Goal: Communication & Community: Connect with others

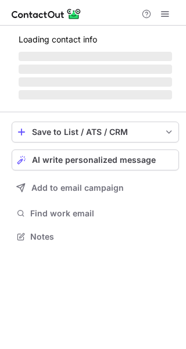
scroll to position [244, 186]
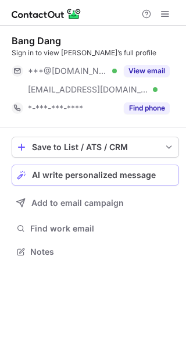
click at [81, 176] on span "AI write personalized message" at bounding box center [94, 174] width 124 height 9
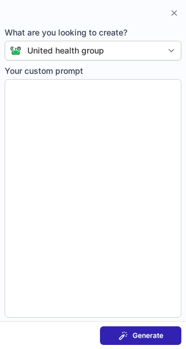
type textarea "**********"
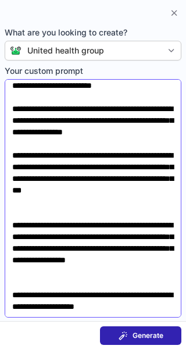
scroll to position [201, 0]
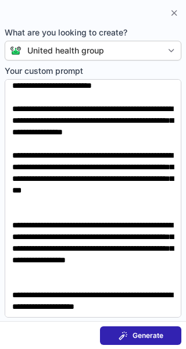
click at [127, 331] on span at bounding box center [123, 335] width 9 height 9
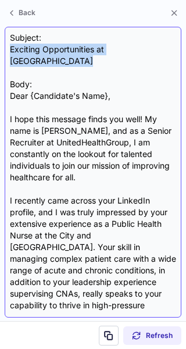
drag, startPoint x: 90, startPoint y: 63, endPoint x: 7, endPoint y: 51, distance: 83.4
click at [7, 51] on div "Subject: Exciting Opportunities at UnitedHealthGroup Body: Dear {Candidate's Na…" at bounding box center [93, 172] width 177 height 291
copy div "Exciting Opportunities at [GEOGRAPHIC_DATA]"
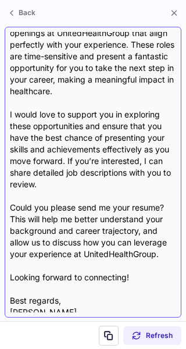
scroll to position [429, 0]
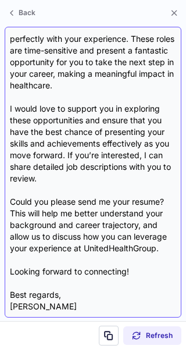
drag, startPoint x: 8, startPoint y: 115, endPoint x: 112, endPoint y: 292, distance: 205.1
click at [112, 292] on div "Subject: Exciting Opportunities at UnitedHealthGroup Body: Dear {Candidate's Na…" at bounding box center [93, 172] width 177 height 291
copy div "I hope this message finds you well! My name is Michelle Ventress, and as a Seni…"
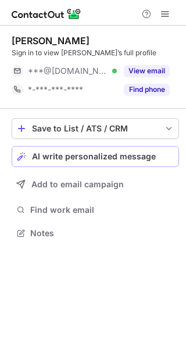
scroll to position [225, 186]
click at [98, 157] on span "AI write personalized message" at bounding box center [94, 156] width 124 height 9
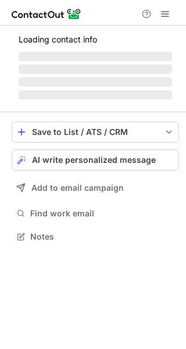
scroll to position [228, 186]
click at [88, 160] on span "AI write personalized message" at bounding box center [94, 159] width 124 height 9
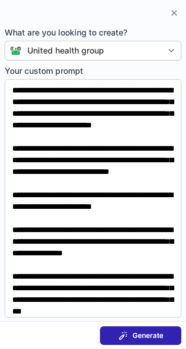
click at [136, 337] on span "Generate" at bounding box center [148, 335] width 31 height 9
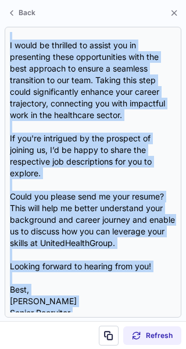
scroll to position [417, 0]
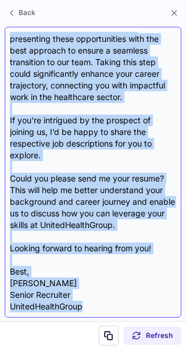
drag, startPoint x: 10, startPoint y: 94, endPoint x: 100, endPoint y: 284, distance: 210.4
click at [100, 284] on div "Subject: Exciting Opportunities at UnitedHealthGroup Body: Dear Derek, I hope t…" at bounding box center [93, 172] width 166 height 280
copy div "Dear Derek, I hope this message finds you well. I came across your profile and …"
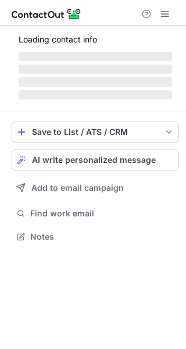
scroll to position [228, 186]
click at [60, 159] on span "AI write personalized message" at bounding box center [94, 159] width 124 height 9
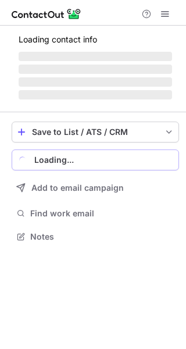
scroll to position [244, 186]
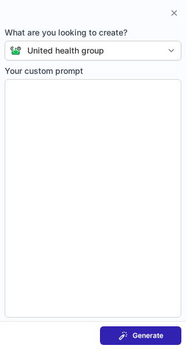
type textarea "**********"
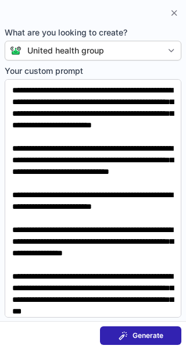
click at [137, 338] on span "Generate" at bounding box center [148, 335] width 31 height 9
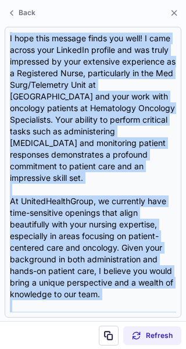
scroll to position [348, 0]
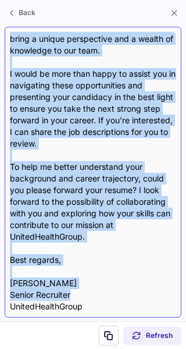
drag, startPoint x: 9, startPoint y: 118, endPoint x: 83, endPoint y: 294, distance: 191.2
click at [83, 294] on div "Subject: Exciting Opportunities at UnitedHealthGroup** Body: ** Dear Kelly, I h…" at bounding box center [93, 172] width 177 height 291
copy div "Dear Kelly, I hope this message finds you well! I came across your LinkedIn pro…"
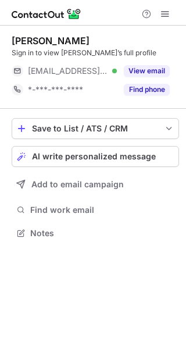
scroll to position [225, 186]
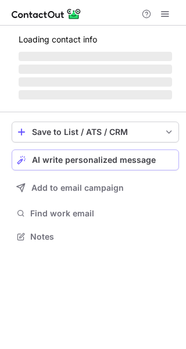
scroll to position [228, 186]
click at [80, 162] on span "AI write personalized message" at bounding box center [94, 159] width 124 height 9
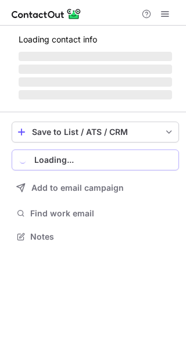
scroll to position [244, 186]
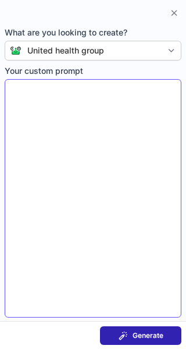
type textarea "**********"
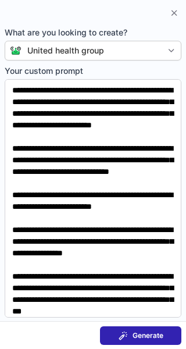
click at [127, 335] on span at bounding box center [123, 335] width 9 height 9
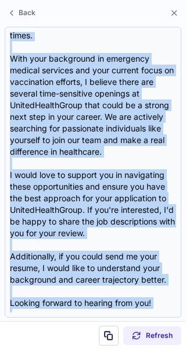
scroll to position [243, 0]
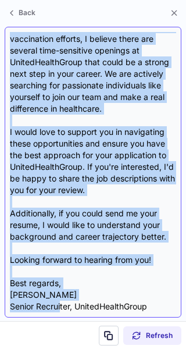
drag, startPoint x: 11, startPoint y: 97, endPoint x: 105, endPoint y: 298, distance: 221.9
click at [105, 298] on div "Subject: Exciting Opportunities at UnitedHealthGroup Body: Dear Olivia, I hope …" at bounding box center [93, 172] width 166 height 280
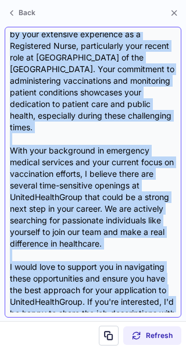
scroll to position [0, 0]
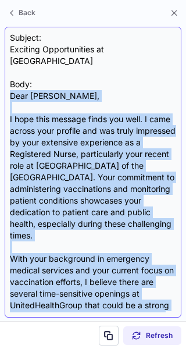
copy div "Dear Olivia, I hope this message finds you well. I came across your profile and…"
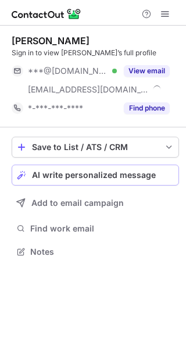
scroll to position [244, 186]
click at [67, 157] on div "Save to List / ATS / CRM List Select Lever Connect Greenhouse Connect Salesforc…" at bounding box center [95, 198] width 167 height 142
click at [65, 176] on span "AI write personalized message" at bounding box center [94, 174] width 124 height 9
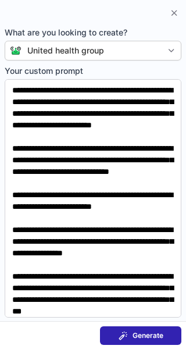
click at [153, 336] on span "Generate" at bounding box center [148, 335] width 31 height 9
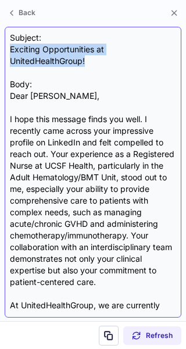
drag, startPoint x: 88, startPoint y: 64, endPoint x: 6, endPoint y: 53, distance: 82.1
click at [6, 53] on div "Subject: Exciting Opportunities at UnitedHealthGroup! Body: Dear Lynn, I hope t…" at bounding box center [93, 172] width 177 height 291
copy div "Exciting Opportunities at UnitedHealthGroup!"
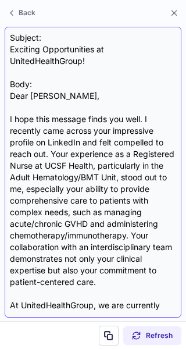
click at [10, 93] on div "Subject: Exciting Opportunities at UnitedHealthGroup! Body: Dear Lynn, I hope t…" at bounding box center [93, 172] width 166 height 280
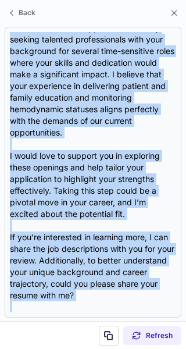
scroll to position [383, 0]
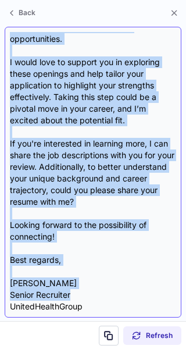
drag, startPoint x: 10, startPoint y: 93, endPoint x: 89, endPoint y: 296, distance: 217.5
click at [89, 296] on div "Subject: Exciting Opportunities at UnitedHealthGroup! Body: Dear Lynn, I hope t…" at bounding box center [93, 172] width 166 height 280
copy div "Dear Lynn, I hope this message finds you well. I recently came across your impr…"
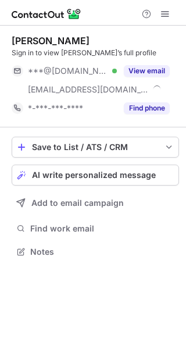
scroll to position [244, 186]
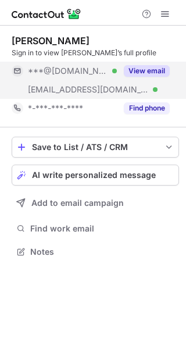
click at [143, 73] on button "View email" at bounding box center [147, 71] width 46 height 12
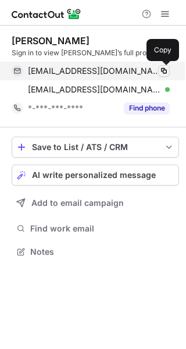
click at [162, 69] on span at bounding box center [163, 70] width 9 height 9
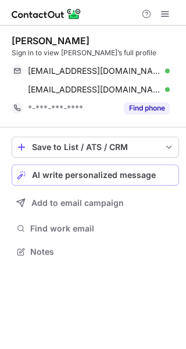
click at [74, 174] on span "AI write personalized message" at bounding box center [94, 174] width 124 height 9
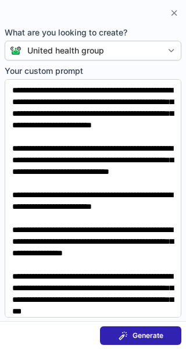
click at [136, 336] on span "Generate" at bounding box center [148, 335] width 31 height 9
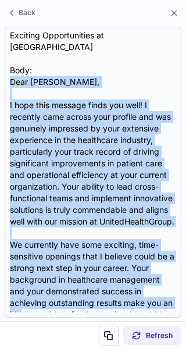
scroll to position [243, 0]
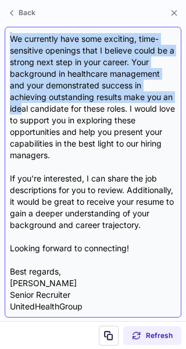
drag, startPoint x: 9, startPoint y: 97, endPoint x: 84, endPoint y: 286, distance: 203.8
click at [84, 286] on div "Subject: Exciting Opportunities at UnitedHealthGroup Body: Dear Christina, I ho…" at bounding box center [93, 172] width 177 height 291
copy div "Dear Christina, I hope this message finds you well! I recently came across your…"
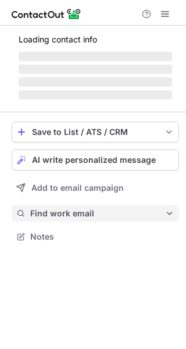
scroll to position [228, 186]
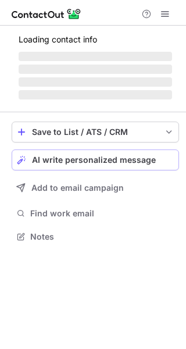
click at [91, 155] on span "AI write personalized message" at bounding box center [94, 159] width 124 height 9
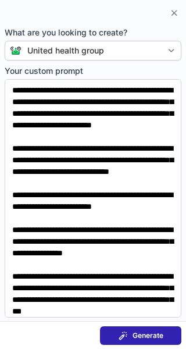
scroll to position [262, 186]
click at [130, 335] on div "Generate" at bounding box center [141, 335] width 45 height 9
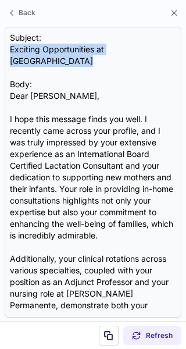
drag, startPoint x: 85, startPoint y: 62, endPoint x: -6, endPoint y: 50, distance: 92.0
click at [0, 50] on html "Annette Evangelista Sign in to view Annette’s full profile ***@gmail.com Verifi…" at bounding box center [93, 174] width 186 height 349
copy div "Exciting Opportunities at [GEOGRAPHIC_DATA]"
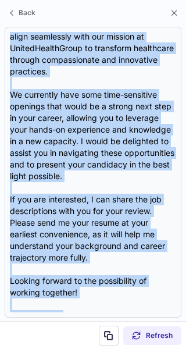
scroll to position [359, 0]
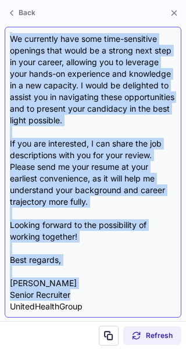
drag, startPoint x: 10, startPoint y: 93, endPoint x: 93, endPoint y: 295, distance: 218.7
click at [93, 295] on div "Subject: Exciting Opportunities at UnitedHealthGroup Body: Dear Annette, I hope…" at bounding box center [93, 172] width 166 height 280
copy div "Dear Annette, I hope this message finds you well. I recently came across your p…"
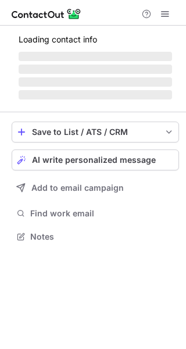
scroll to position [244, 186]
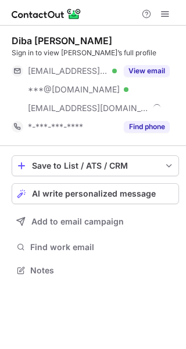
scroll to position [262, 186]
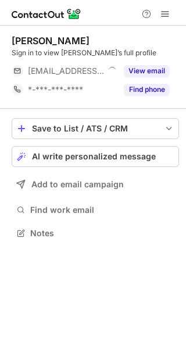
scroll to position [225, 186]
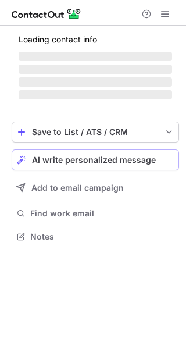
scroll to position [225, 186]
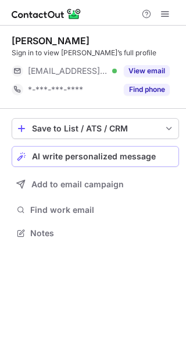
click at [84, 155] on span "AI write personalized message" at bounding box center [94, 156] width 124 height 9
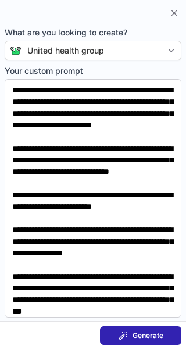
click at [122, 331] on span at bounding box center [123, 335] width 9 height 9
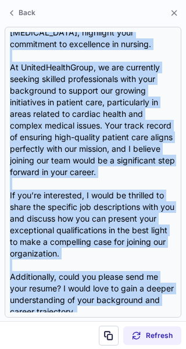
scroll to position [336, 0]
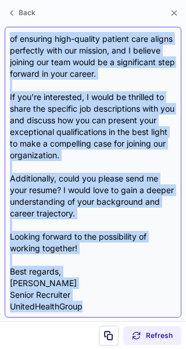
drag, startPoint x: 10, startPoint y: 94, endPoint x: 90, endPoint y: 288, distance: 209.1
click at [90, 288] on div "Subject: Exciting Opportunities at UnitedHealthGroup Body: Dear Caitlin, I hope…" at bounding box center [93, 172] width 166 height 280
copy div "Dear Caitlin, I hope this message finds you well! I recently came across your i…"
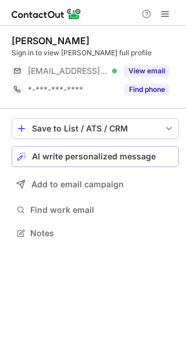
scroll to position [225, 186]
click at [62, 158] on span "AI write personalized message" at bounding box center [94, 156] width 124 height 9
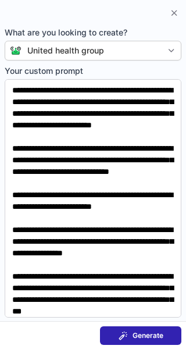
click at [140, 331] on span "Generate" at bounding box center [148, 335] width 31 height 9
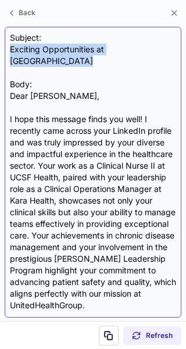
drag, startPoint x: 90, startPoint y: 59, endPoint x: 8, endPoint y: 51, distance: 83.0
click at [8, 51] on div "Subject: Exciting Opportunities at UnitedHealthGroup Body: Dear Kalin, I hope t…" at bounding box center [93, 172] width 177 height 291
copy div "Exciting Opportunities at UnitedHealthGroup"
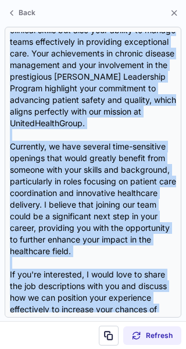
scroll to position [371, 0]
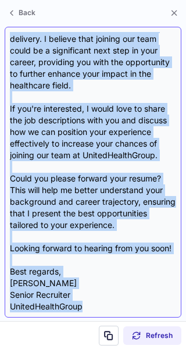
drag, startPoint x: 12, startPoint y: 97, endPoint x: 98, endPoint y: 284, distance: 206.0
click at [98, 284] on div "Subject: Exciting Opportunities at UnitedHealthGroup Body: Dear Kalin, I hope t…" at bounding box center [93, 172] width 166 height 280
copy div "Dear Kalin, I hope this message finds you well! I recently came across your Lin…"
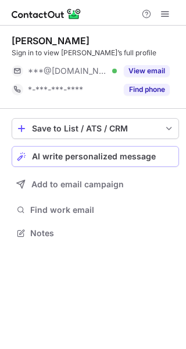
scroll to position [225, 186]
click at [98, 159] on span "AI write personalized message" at bounding box center [94, 156] width 124 height 9
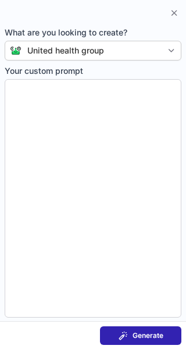
type textarea "**********"
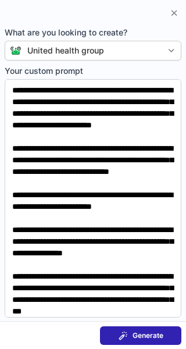
click at [144, 332] on span "Generate" at bounding box center [148, 335] width 31 height 9
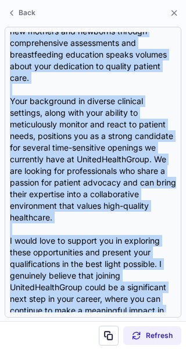
scroll to position [383, 0]
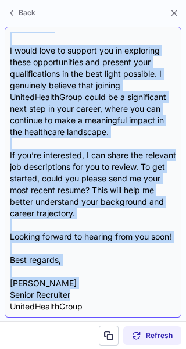
drag, startPoint x: 11, startPoint y: 96, endPoint x: 93, endPoint y: 291, distance: 211.8
click at [93, 291] on div "Subject: Exciting Opportunities at UnitedHealthGroup Body: Dear Julie, I hope t…" at bounding box center [93, 172] width 166 height 280
copy div "Dear Julie, I hope this message finds you well! I recently came across your pro…"
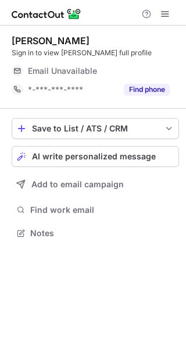
scroll to position [225, 186]
click at [103, 160] on span "AI write personalized message" at bounding box center [94, 156] width 124 height 9
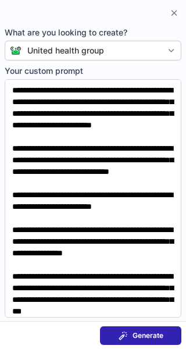
click at [140, 332] on span "Generate" at bounding box center [148, 335] width 31 height 9
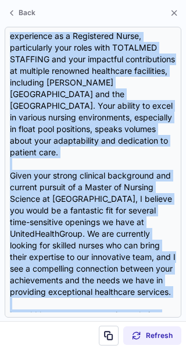
scroll to position [371, 0]
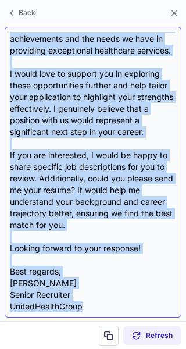
drag, startPoint x: 9, startPoint y: 91, endPoint x: 106, endPoint y: 281, distance: 212.9
click at [106, 281] on div "Subject: Exciting Opportunities at UnitedHealthGroup Body: Dear Kelsey, I hope …" at bounding box center [93, 172] width 177 height 291
copy div "Dear Kelsey, I hope this message finds you well! I recently came across your pr…"
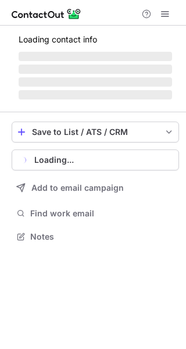
scroll to position [228, 186]
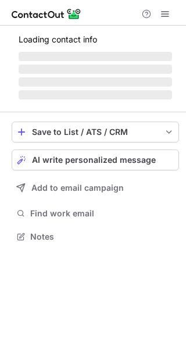
scroll to position [228, 186]
click at [88, 161] on span "AI write personalized message" at bounding box center [94, 159] width 124 height 9
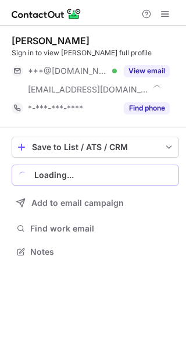
scroll to position [244, 186]
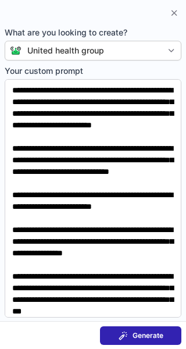
click at [162, 334] on span "Generate" at bounding box center [148, 335] width 31 height 9
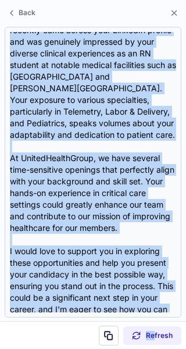
scroll to position [324, 0]
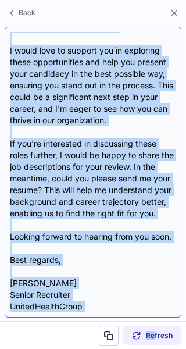
drag, startPoint x: 12, startPoint y: 116, endPoint x: 158, endPoint y: 280, distance: 220.3
click at [158, 280] on div "Subject: Exciting Opportunities at UnitedHealthGroup Body: Dear {Candidate Name…" at bounding box center [93, 172] width 166 height 280
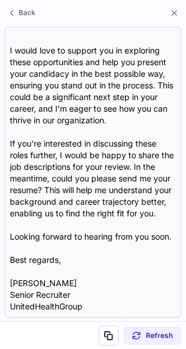
drag, startPoint x: 77, startPoint y: 284, endPoint x: -12, endPoint y: 46, distance: 253.7
click at [0, 46] on html "Kelly Suh Sign in to view Kelly’s full profile ***@gmail.com Verified View emai…" at bounding box center [93, 174] width 186 height 349
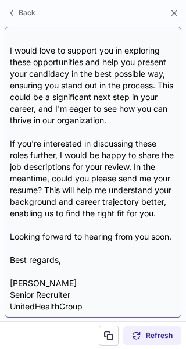
click at [31, 77] on div "Subject: Exciting Opportunities at UnitedHealthGroup Body: Dear {Candidate Name…" at bounding box center [93, 172] width 166 height 280
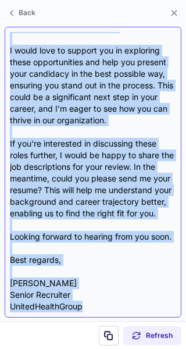
drag, startPoint x: 5, startPoint y: 115, endPoint x: 102, endPoint y: 285, distance: 196.4
click at [102, 285] on div "Subject: Exciting Opportunities at UnitedHealthGroup Body: Dear {Candidate Name…" at bounding box center [93, 172] width 177 height 291
copy div "I hope this message finds you well. I recently came across your LinkedIn profil…"
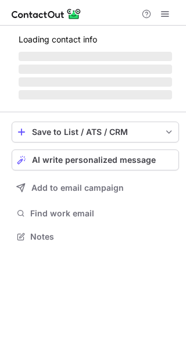
scroll to position [225, 186]
